Goal: Obtain resource: Download file/media

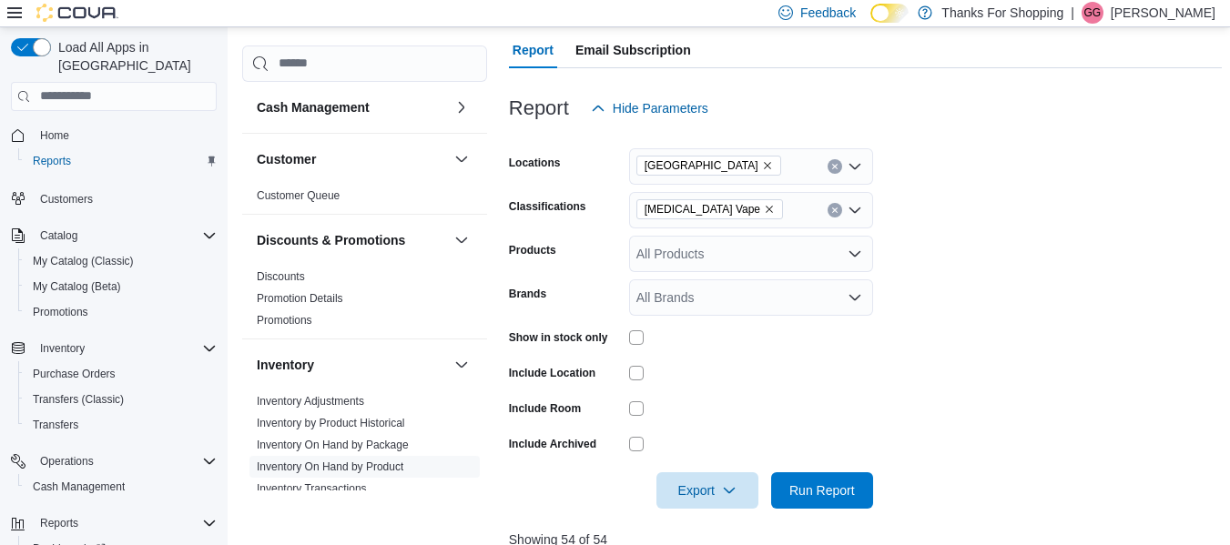
scroll to position [314, 0]
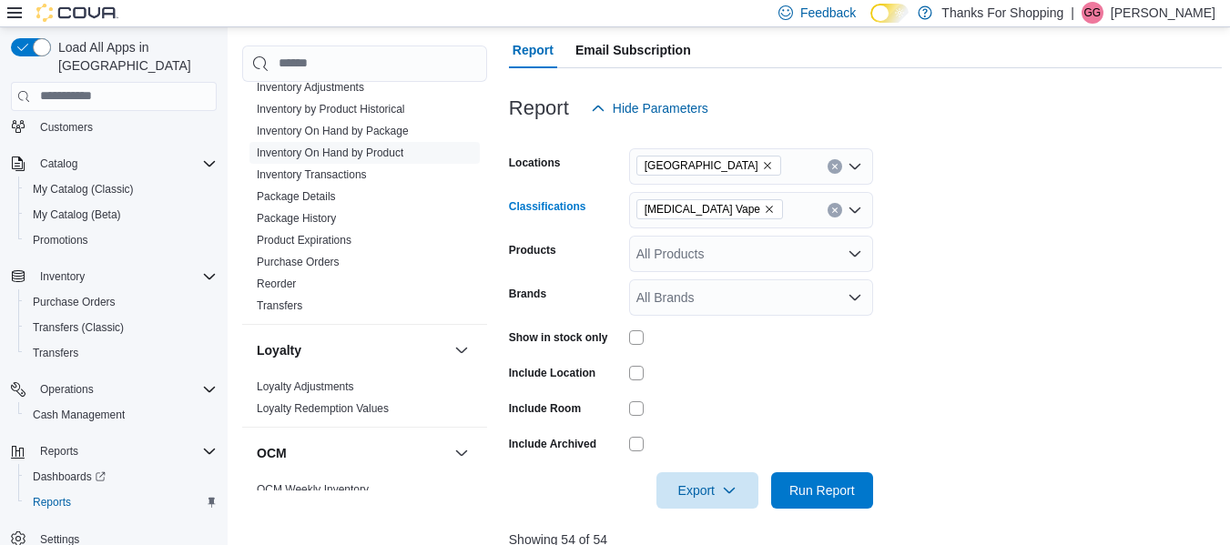
click at [764, 207] on icon "Remove Nicotine Vape from selection in this group" at bounding box center [769, 209] width 11 height 11
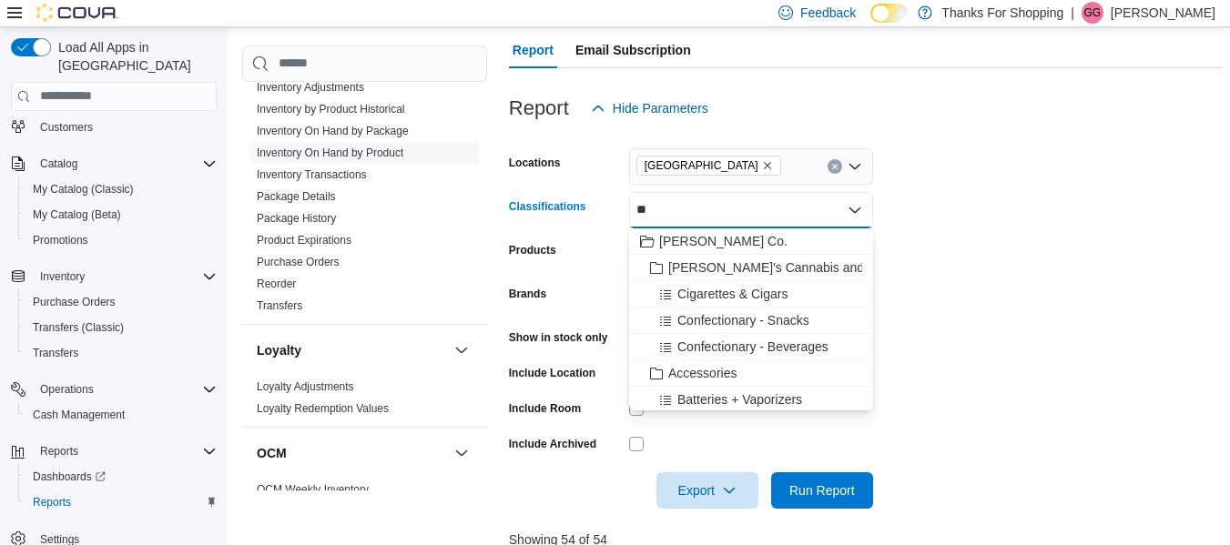
type input "*"
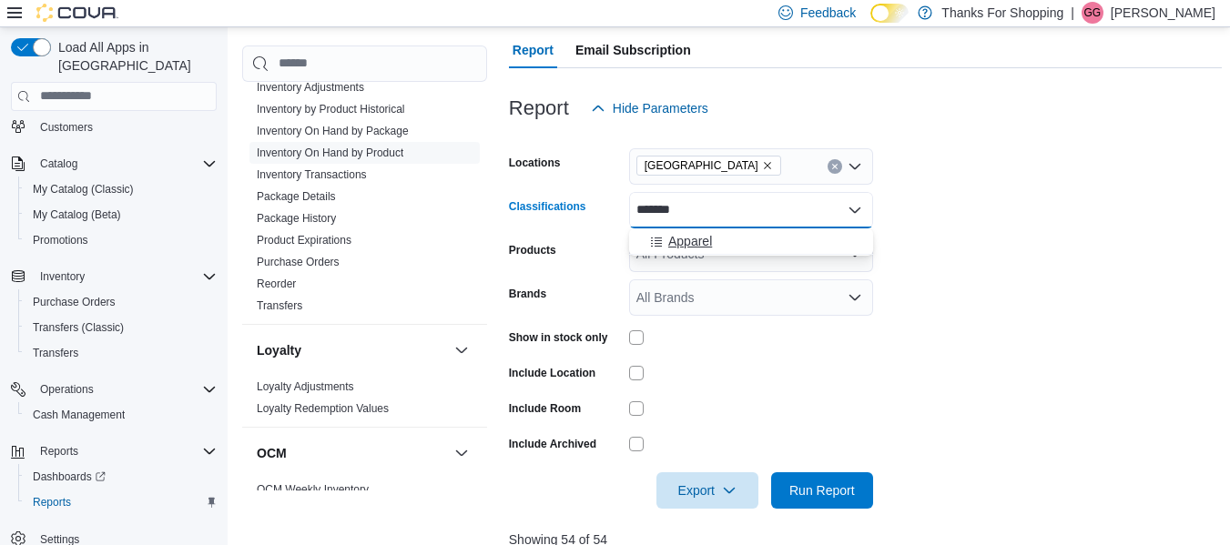
type input "*******"
click at [715, 247] on div "Apparel" at bounding box center [751, 241] width 222 height 18
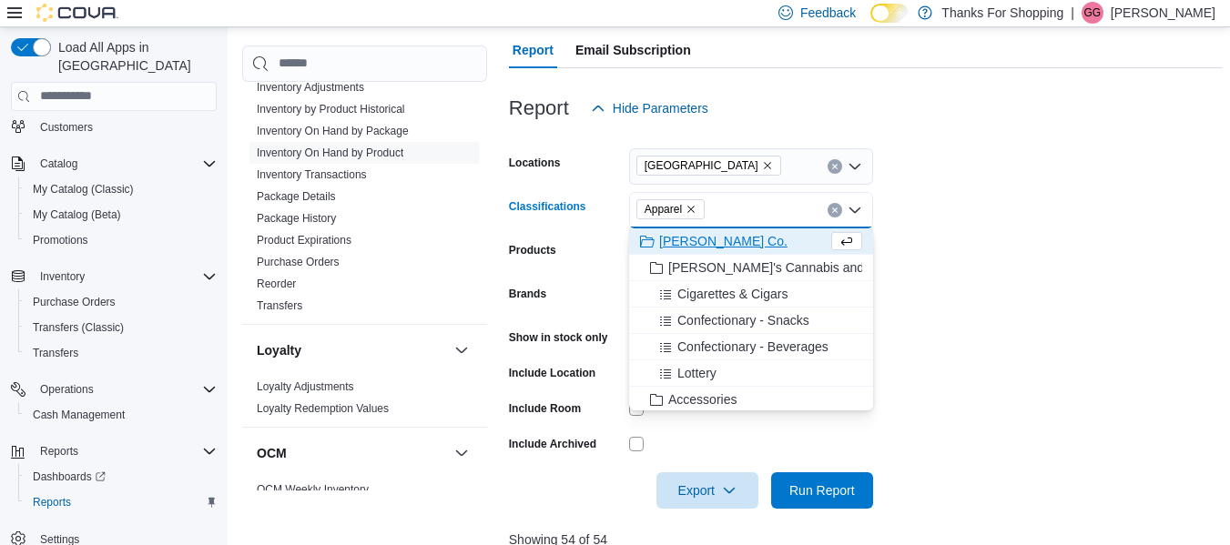
click at [986, 254] on form "Locations [GEOGRAPHIC_DATA] Classifications Apparel Combo box. Selected. Appare…" at bounding box center [865, 318] width 713 height 382
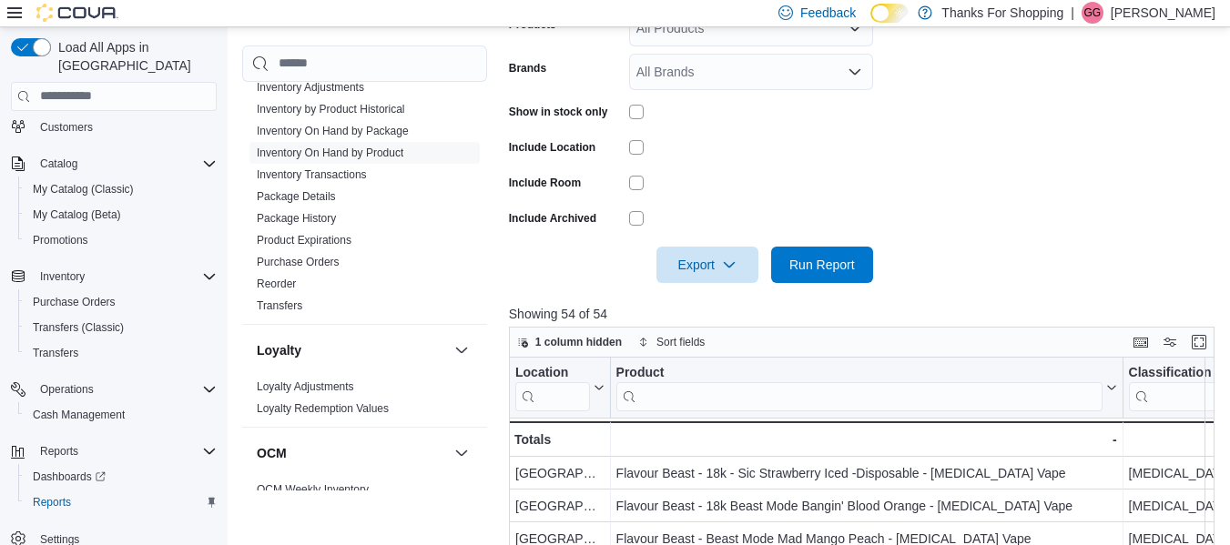
scroll to position [407, 0]
click at [831, 269] on span "Run Report" at bounding box center [822, 263] width 66 height 18
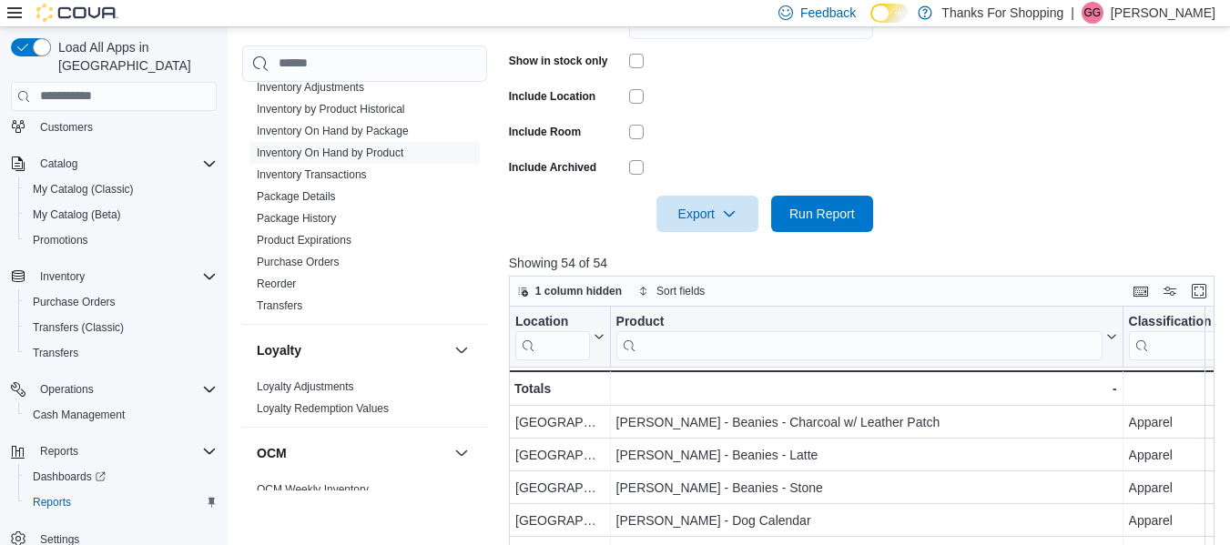
scroll to position [412, 0]
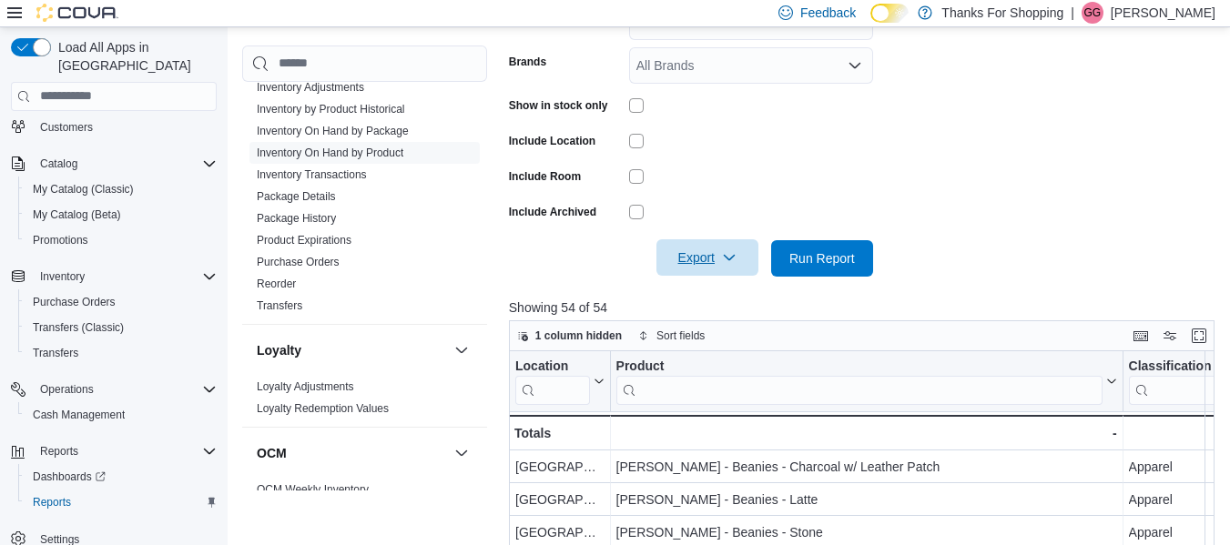
click at [738, 257] on span "Export" at bounding box center [707, 257] width 80 height 36
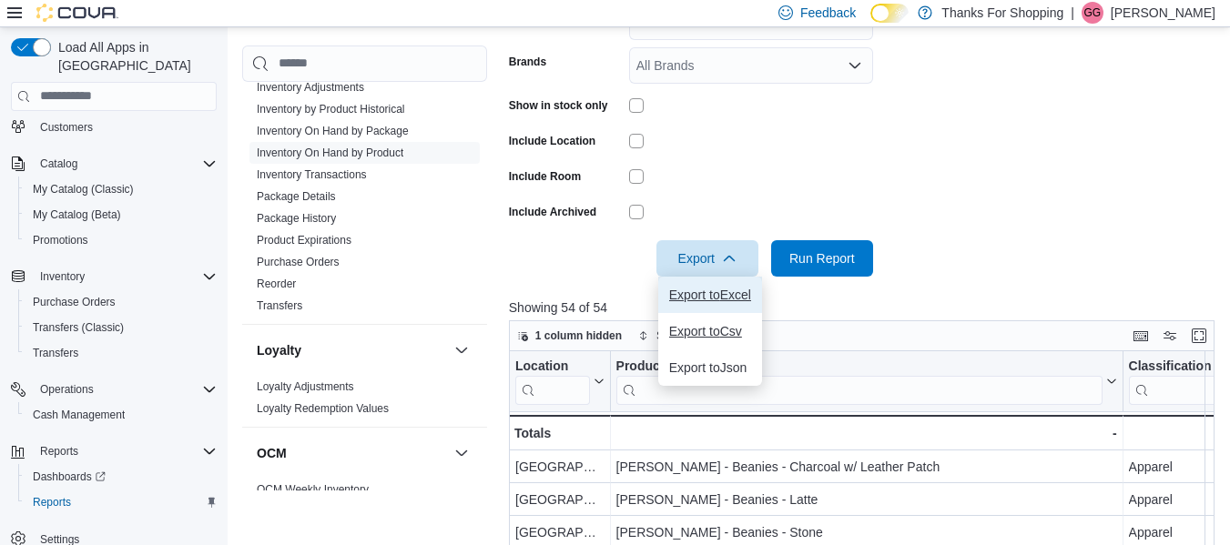
drag, startPoint x: 699, startPoint y: 297, endPoint x: 701, endPoint y: 331, distance: 34.6
click at [701, 331] on div "Export to Excel Export to Csv Export to Json" at bounding box center [710, 331] width 104 height 109
click at [701, 331] on span "Export to Csv" at bounding box center [710, 331] width 82 height 15
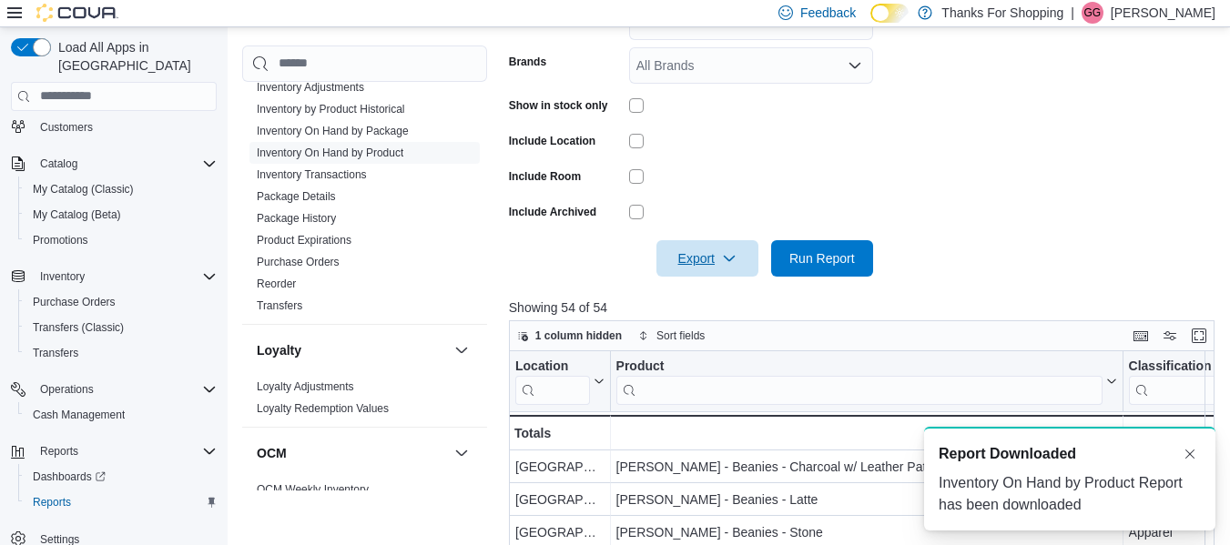
scroll to position [0, 0]
